Goal: Contribute content

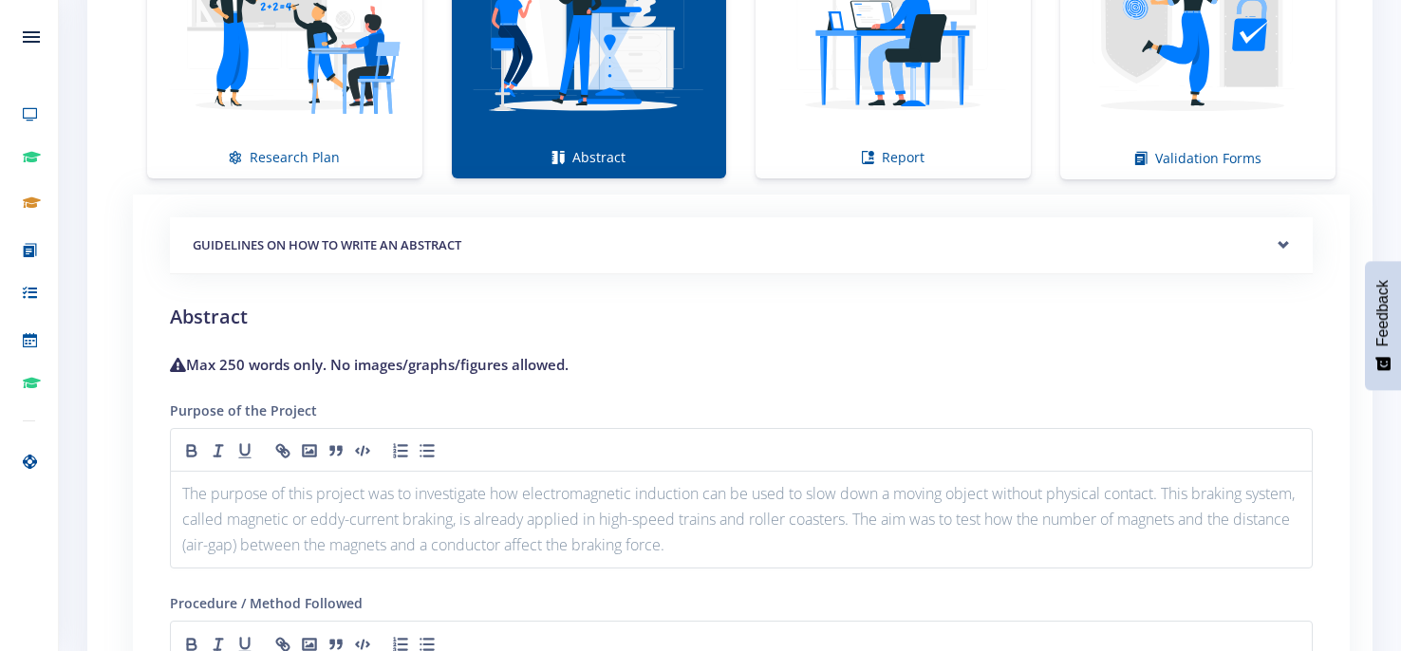
scroll to position [1379, 0]
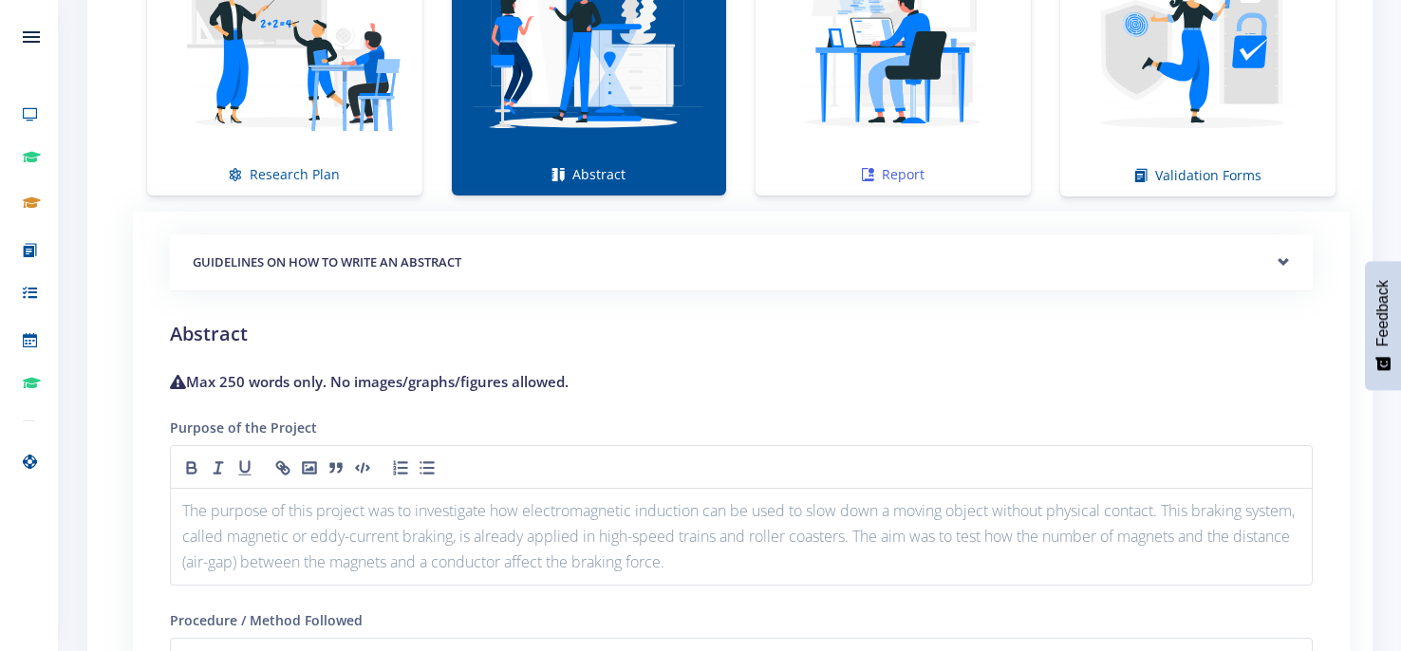
click at [911, 75] on img at bounding box center [893, 41] width 245 height 245
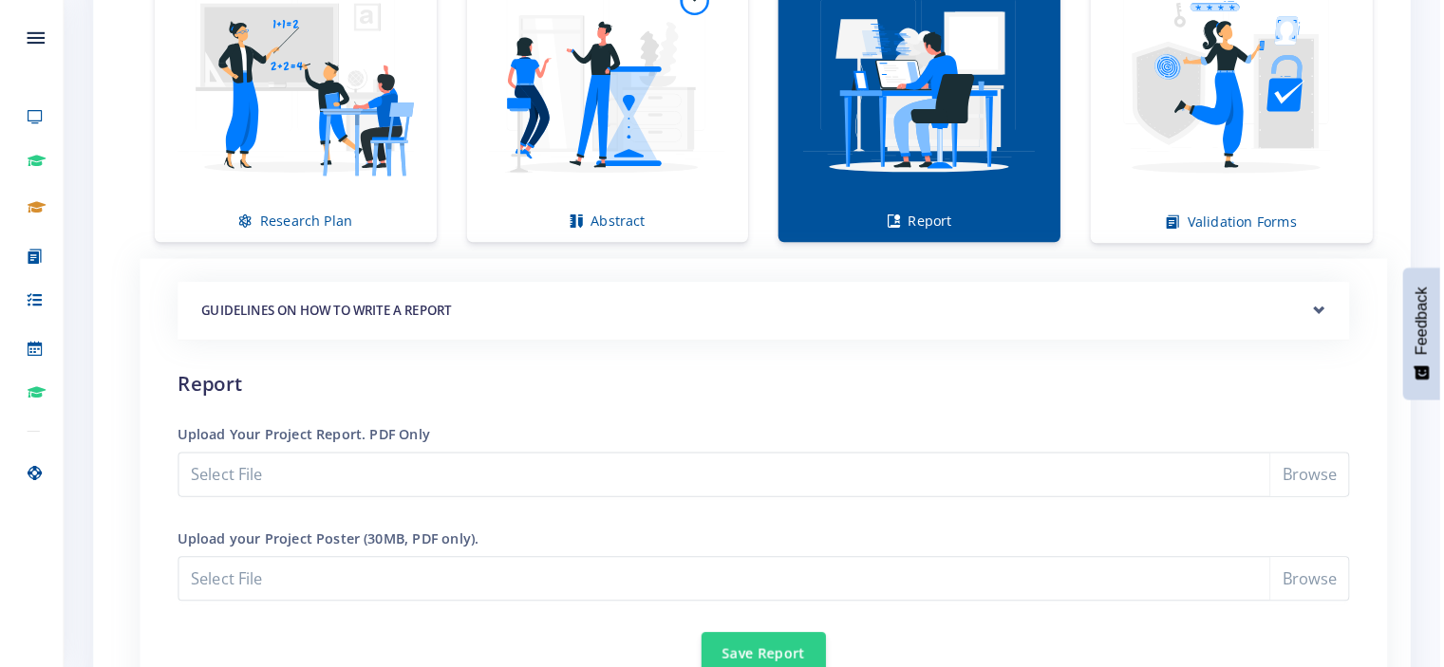
scroll to position [1420, 0]
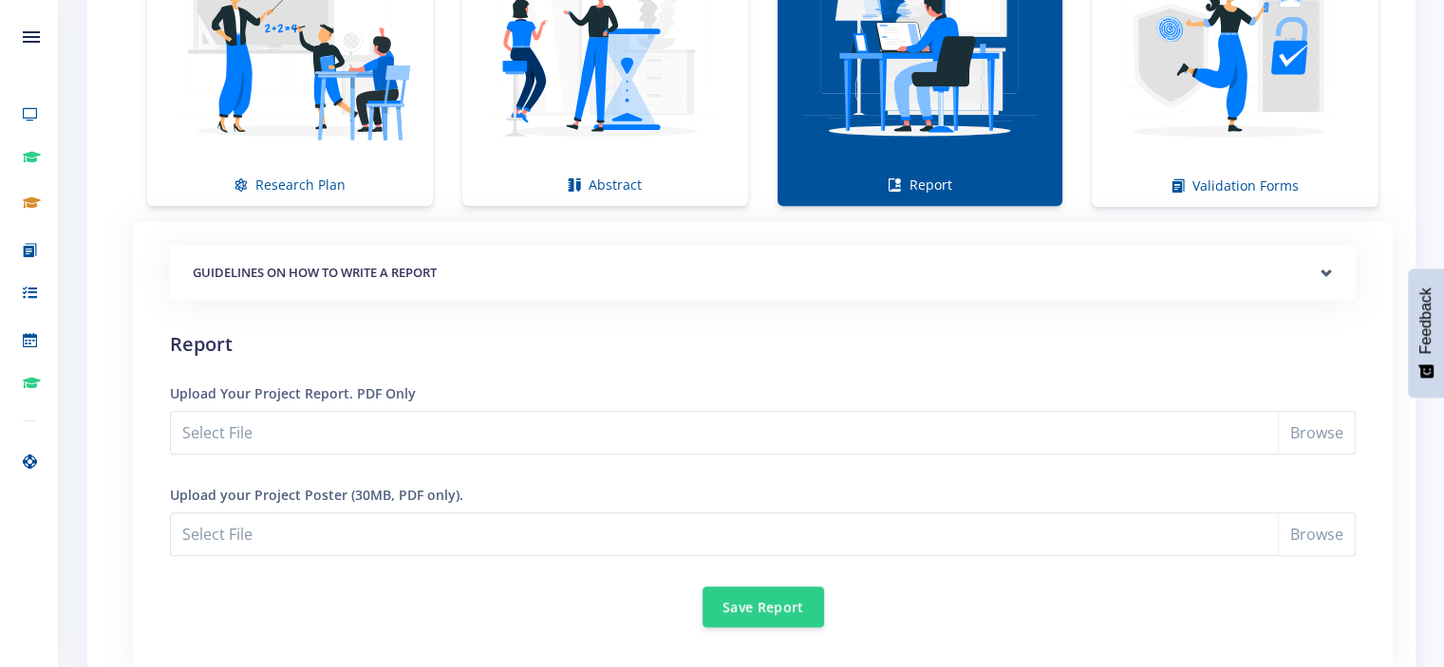
type input "C:\fakepath\Document 10.pdf"
click at [1286, 431] on input "Document 10.pdf" at bounding box center [763, 433] width 1186 height 44
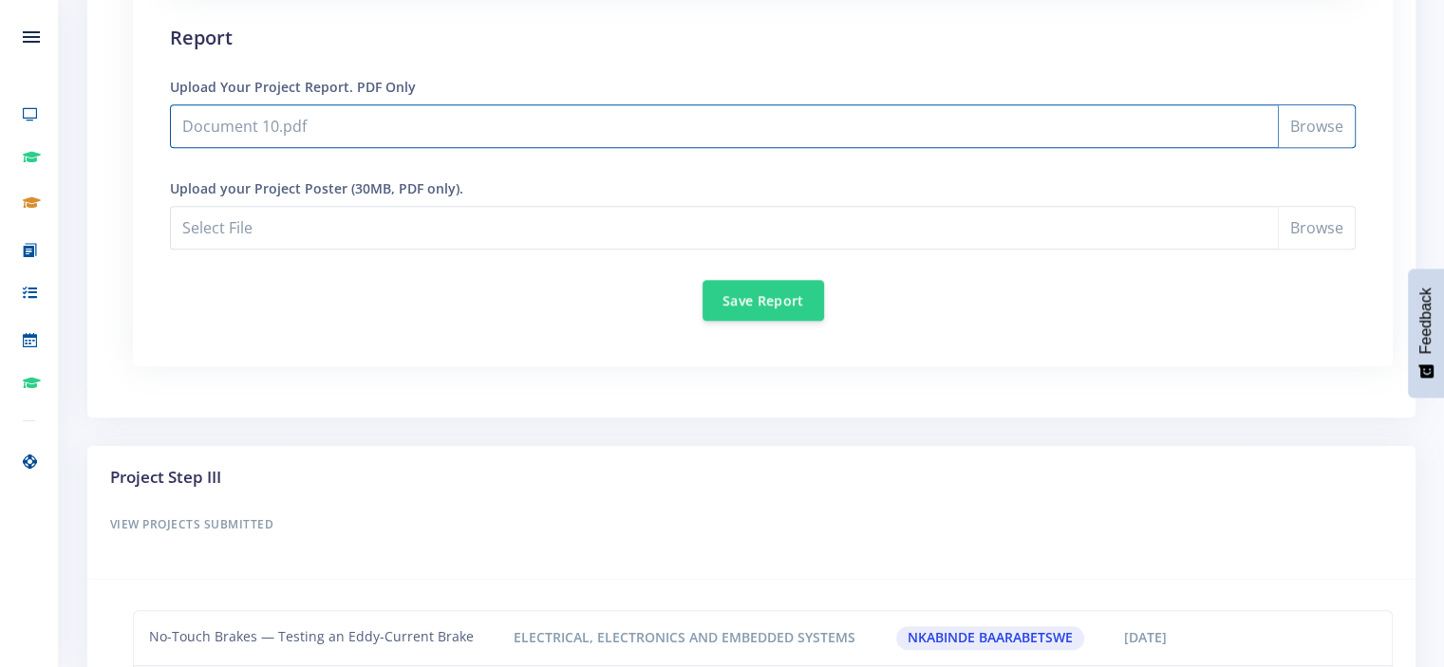
scroll to position [1714, 0]
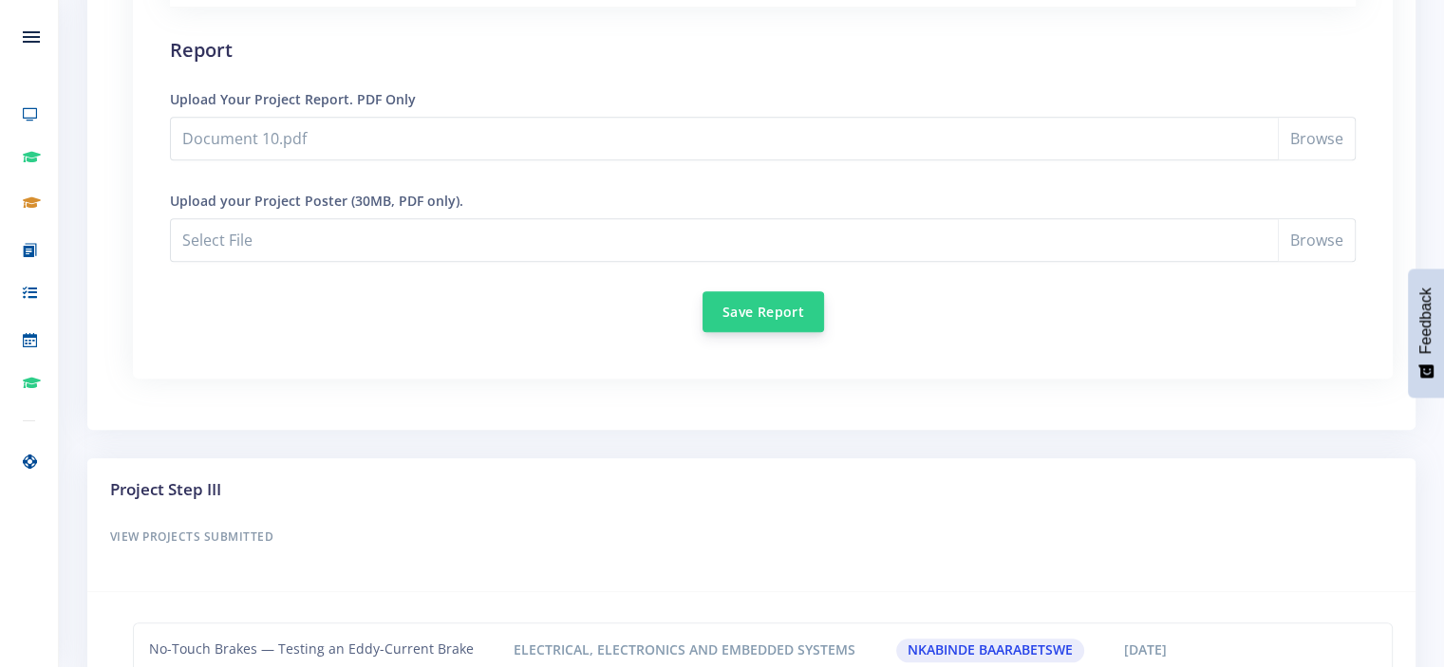
click at [782, 299] on button "Save Report" at bounding box center [762, 311] width 121 height 41
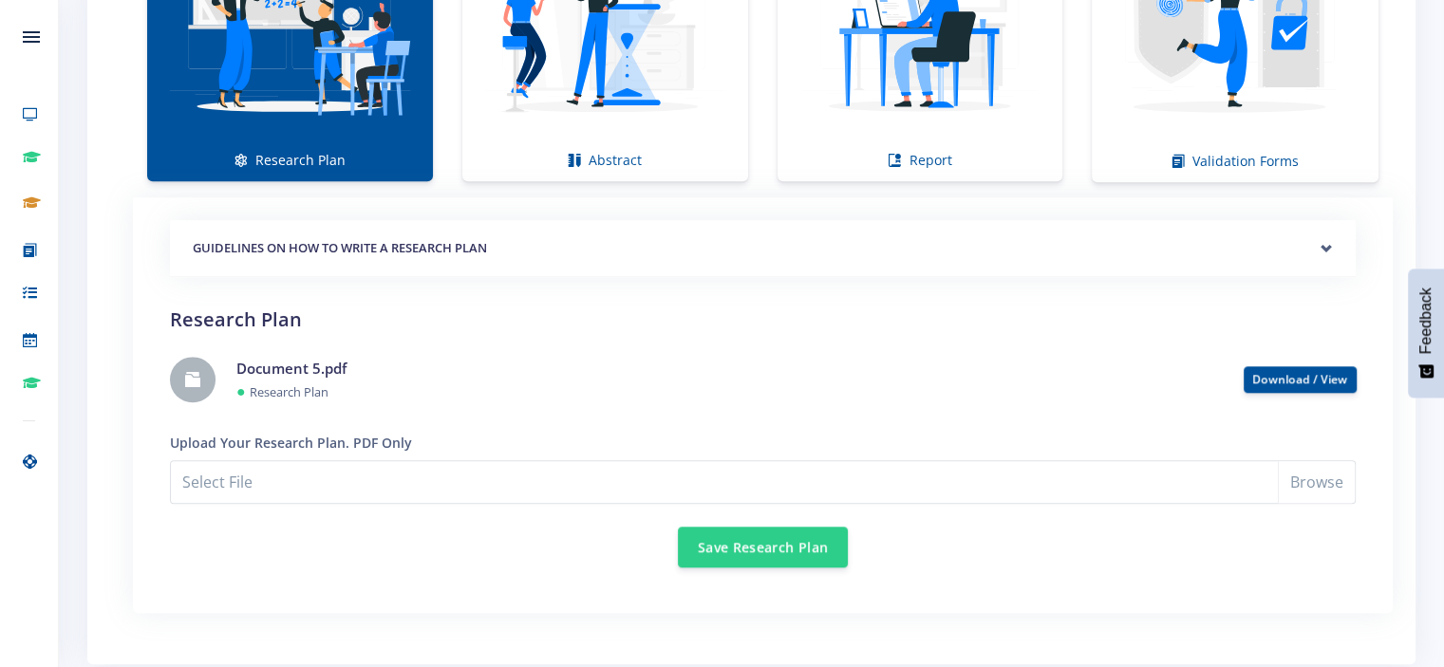
scroll to position [1505, 0]
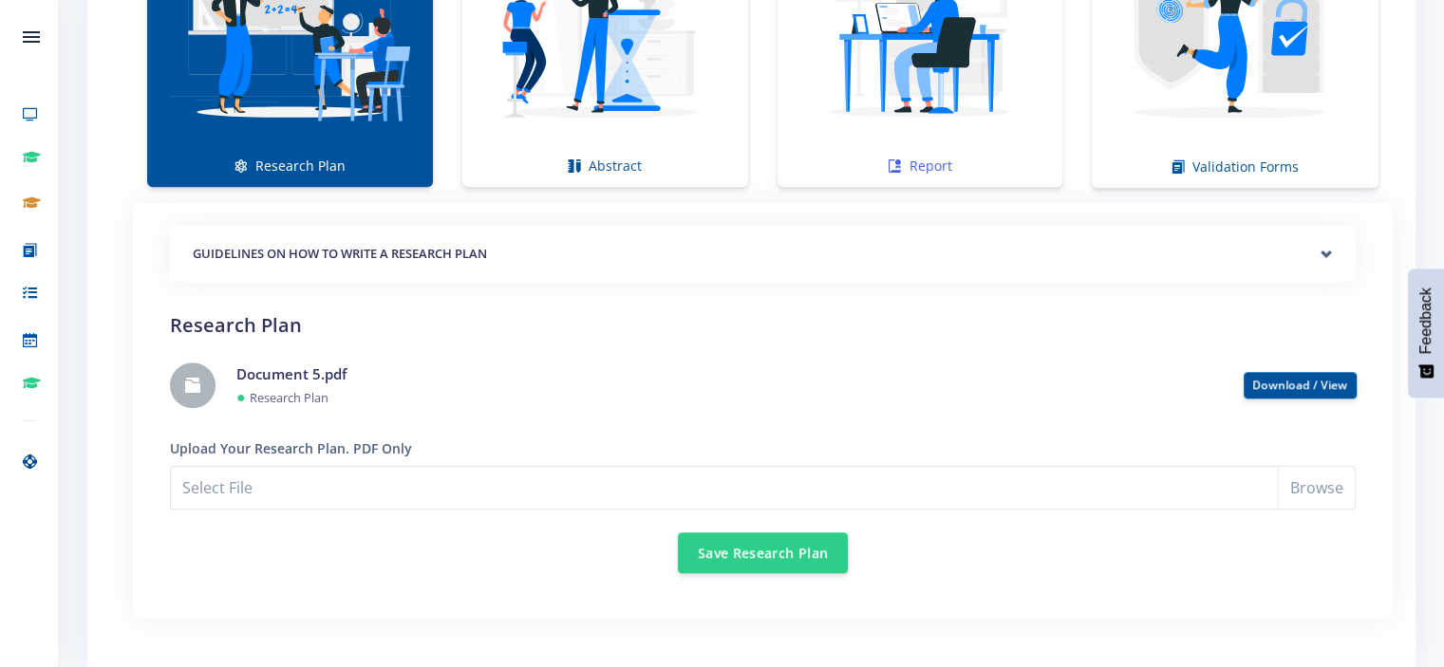
click at [962, 94] on img at bounding box center [920, 27] width 255 height 255
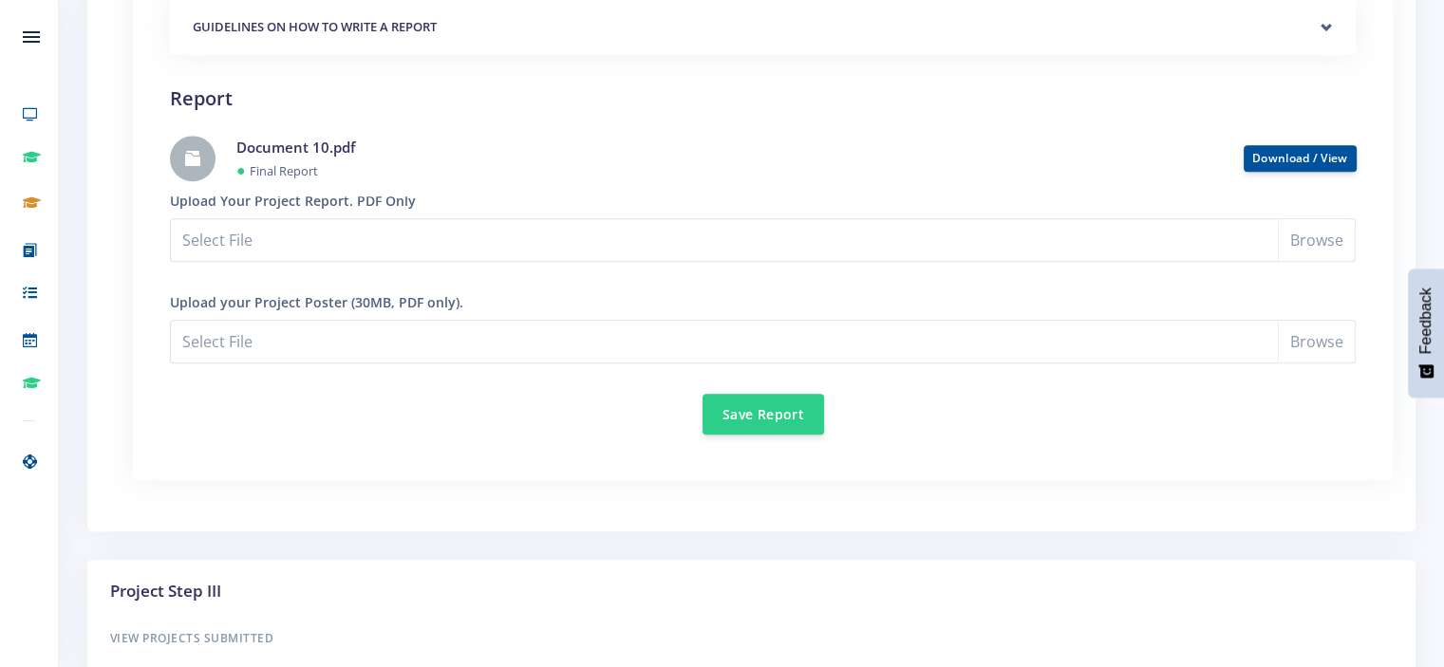
scroll to position [1731, 0]
